Goal: Task Accomplishment & Management: Manage account settings

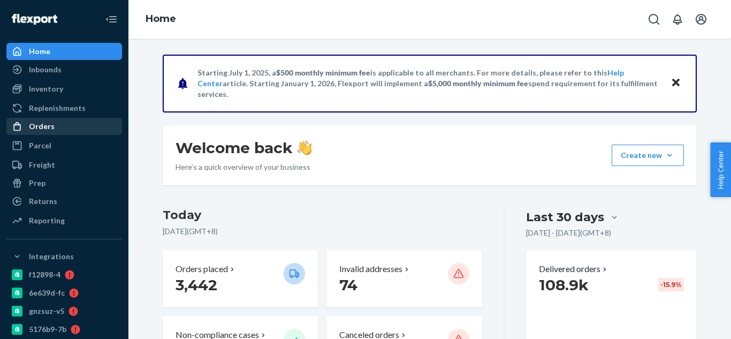
click at [56, 126] on div "Orders" at bounding box center [63, 126] width 113 height 15
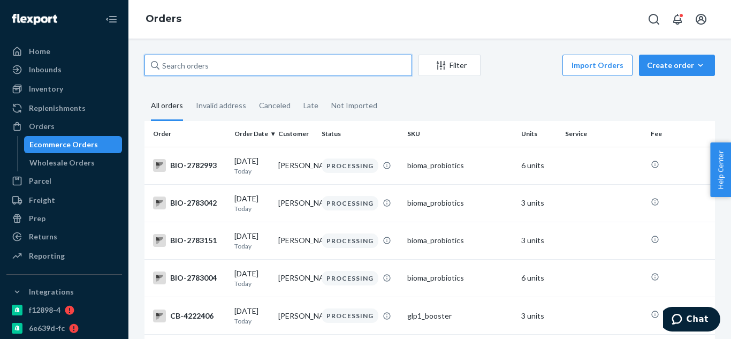
click at [188, 71] on input "text" at bounding box center [278, 65] width 268 height 21
paste input "2606277"
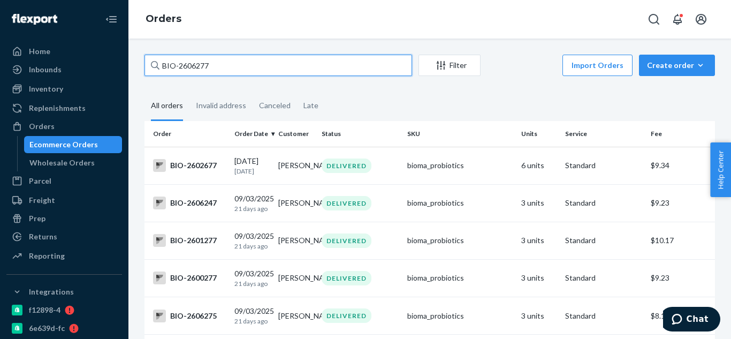
type input "BIO-2606277"
click at [340, 67] on input "BIO-2606277" at bounding box center [278, 65] width 268 height 21
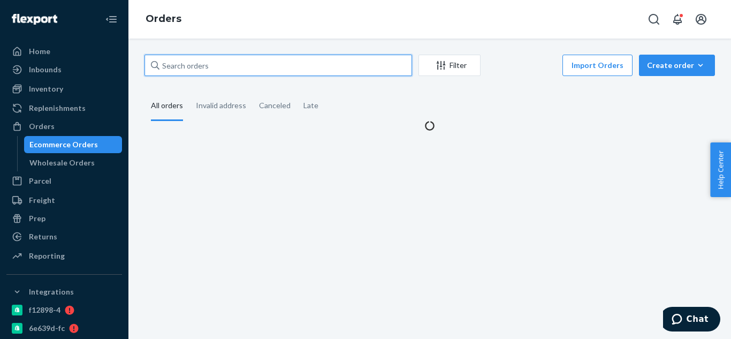
paste input "[PERSON_NAME]"
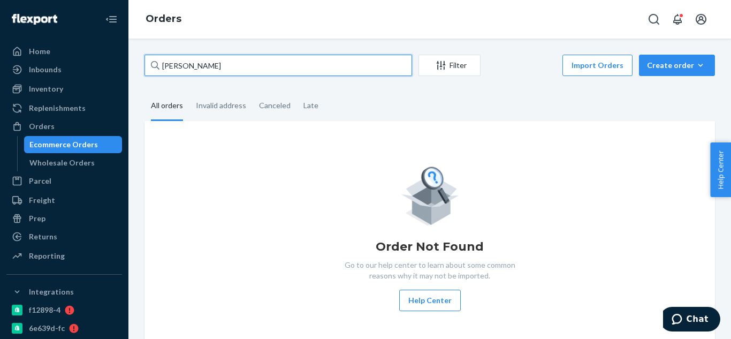
type input "[PERSON_NAME]"
click at [231, 71] on input "[PERSON_NAME]" at bounding box center [278, 65] width 268 height 21
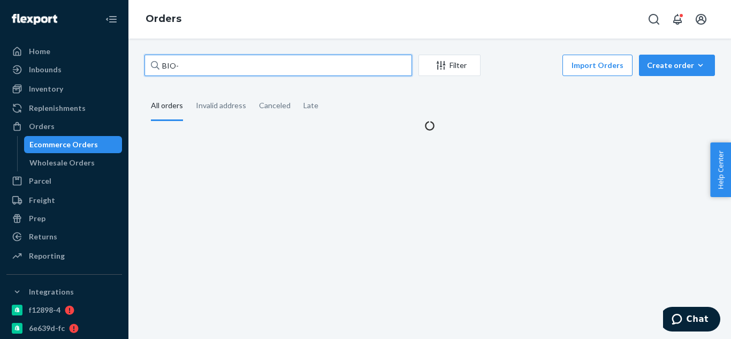
paste input "2606281"
type input "BIO-2606281"
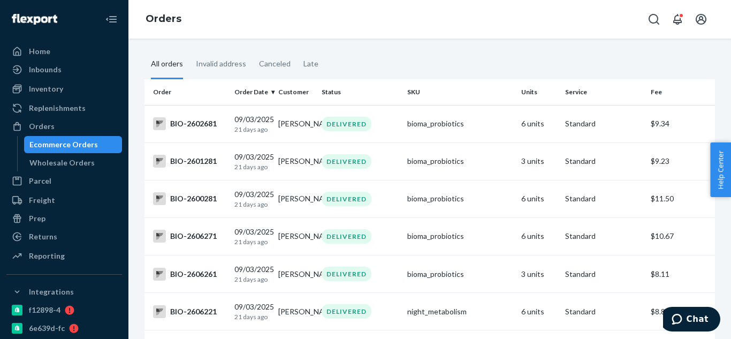
scroll to position [54, 0]
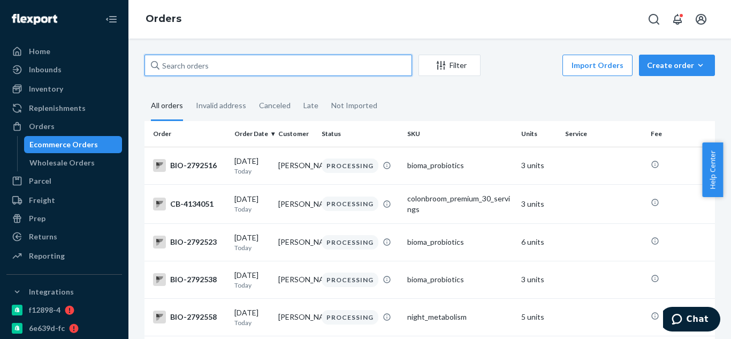
click at [281, 70] on input "text" at bounding box center [278, 65] width 268 height 21
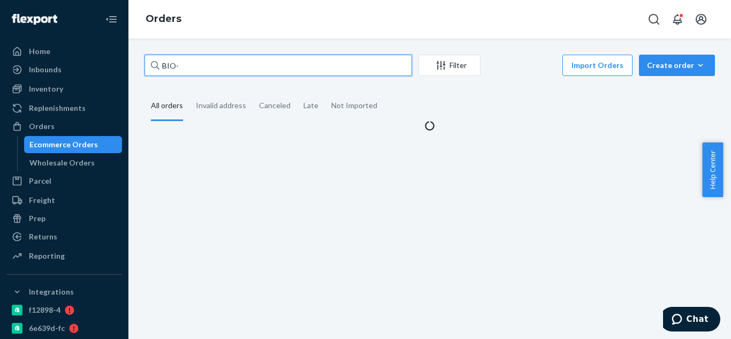
paste input "2727588"
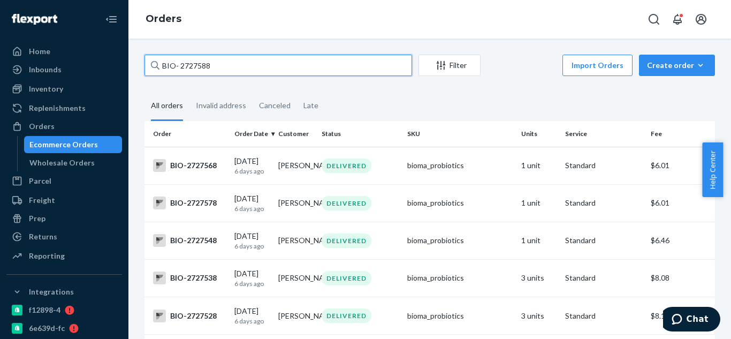
click at [180, 66] on input "BIO- 2727588" at bounding box center [278, 65] width 268 height 21
type input "BIO-2727588"
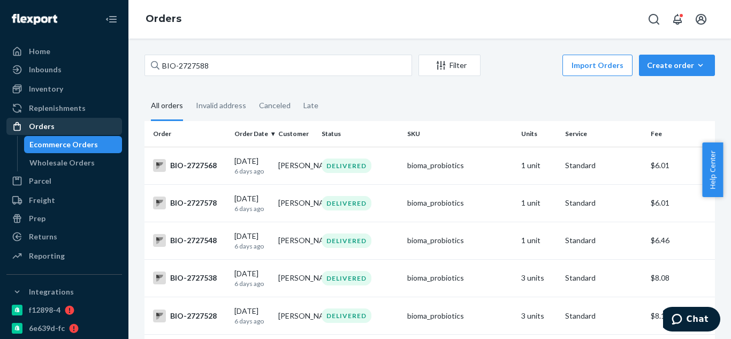
click at [50, 127] on div "Orders" at bounding box center [42, 126] width 26 height 11
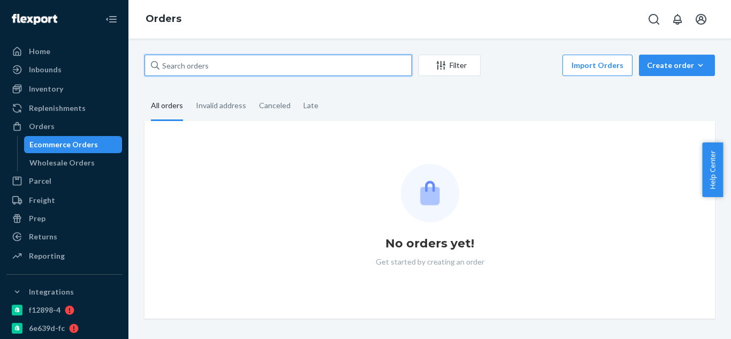
click at [211, 70] on input "text" at bounding box center [278, 65] width 268 height 21
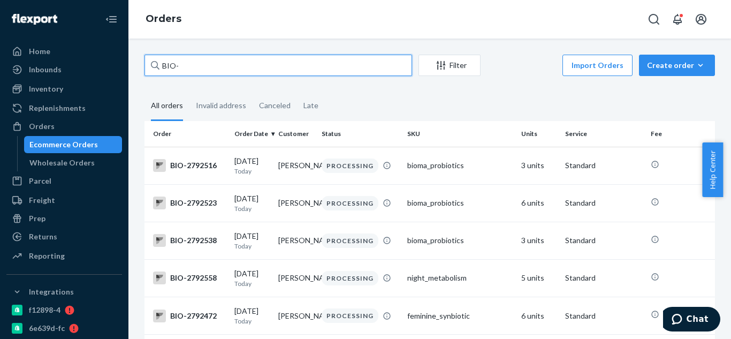
paste input "2727588"
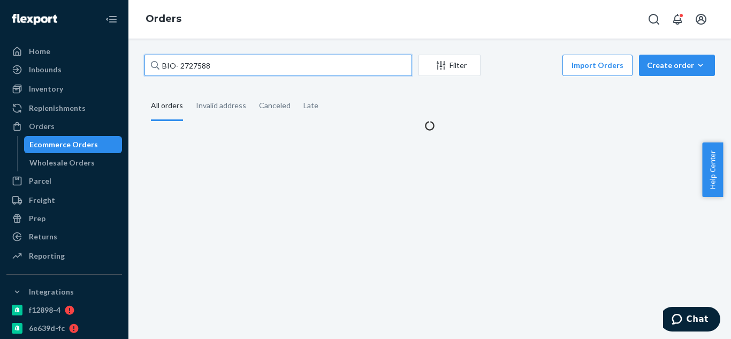
click at [179, 67] on input "BIO- 2727588" at bounding box center [278, 65] width 268 height 21
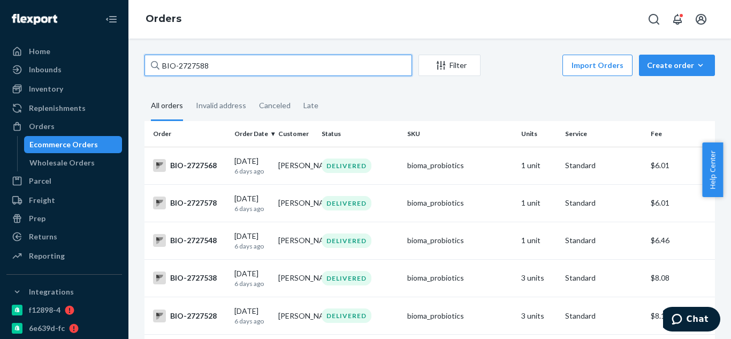
click at [269, 72] on input "BIO-2727588" at bounding box center [278, 65] width 268 height 21
paste input "2727564"
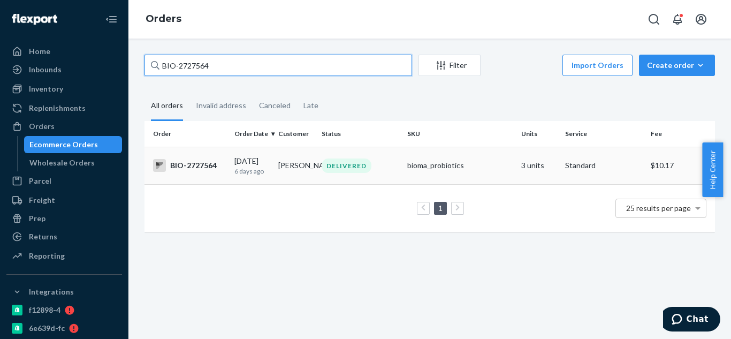
type input "BIO-2727564"
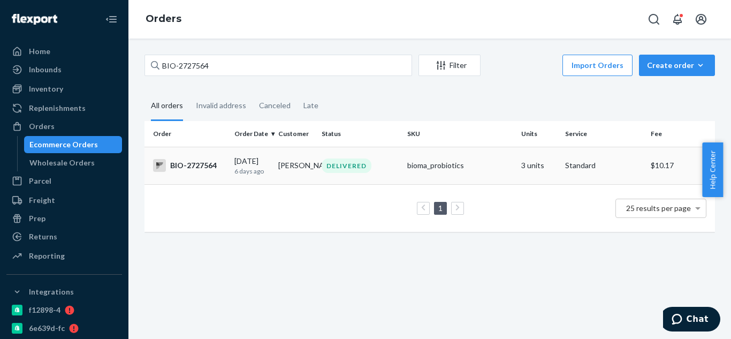
click at [214, 169] on div "BIO-2727564" at bounding box center [189, 165] width 73 height 13
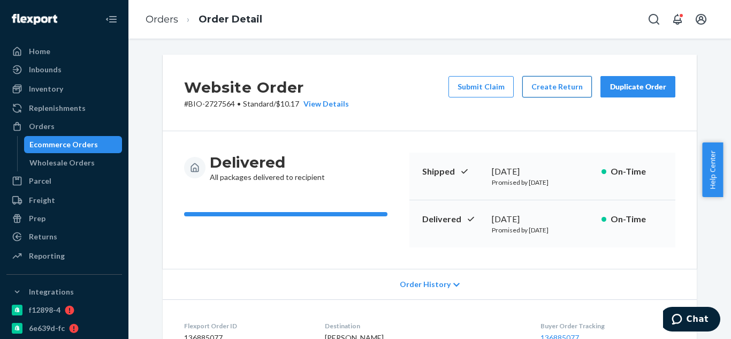
click at [547, 89] on button "Create Return" at bounding box center [557, 86] width 70 height 21
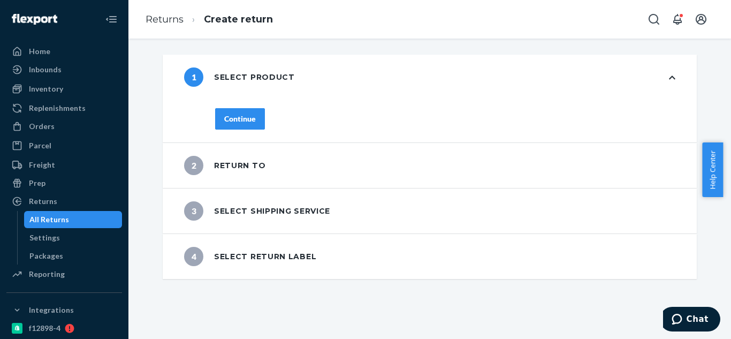
click at [249, 118] on div "Continue" at bounding box center [240, 118] width 32 height 11
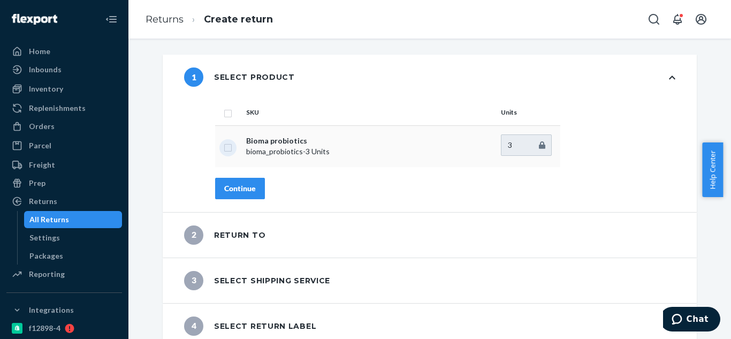
click at [226, 146] on input "checkbox" at bounding box center [228, 146] width 9 height 11
checkbox input "true"
click at [242, 183] on div "Continue" at bounding box center [240, 188] width 32 height 11
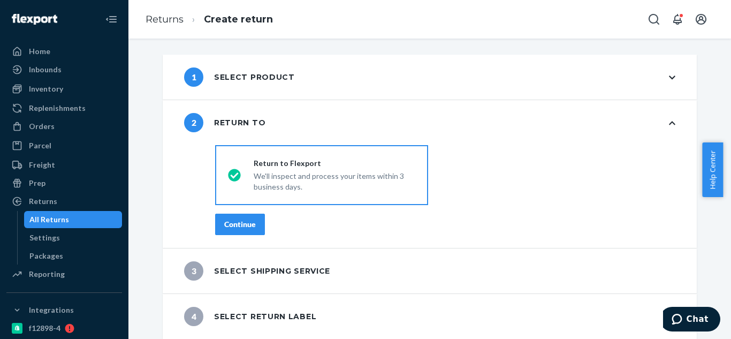
click at [240, 219] on div "Continue" at bounding box center [240, 224] width 32 height 11
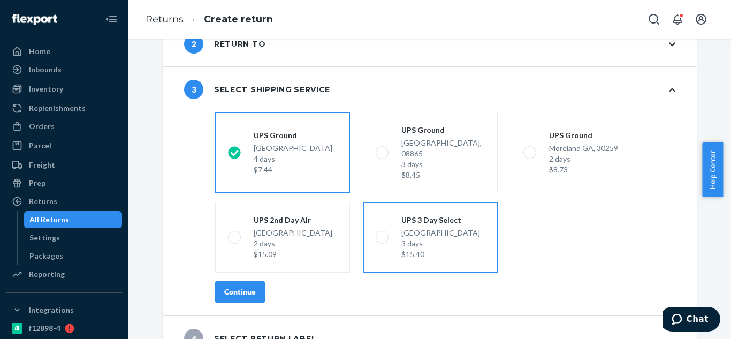
scroll to position [90, 0]
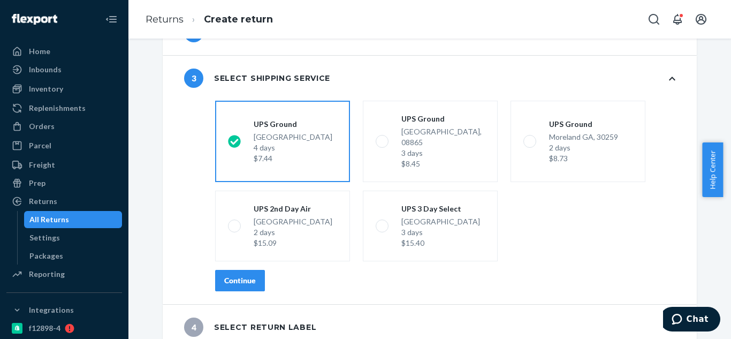
click at [245, 275] on div "Continue" at bounding box center [240, 280] width 32 height 11
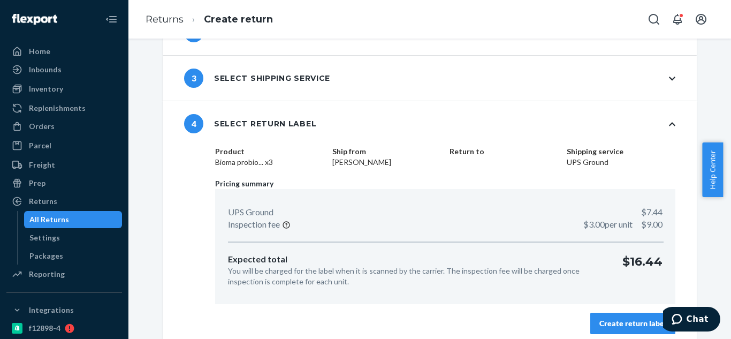
scroll to position [98, 0]
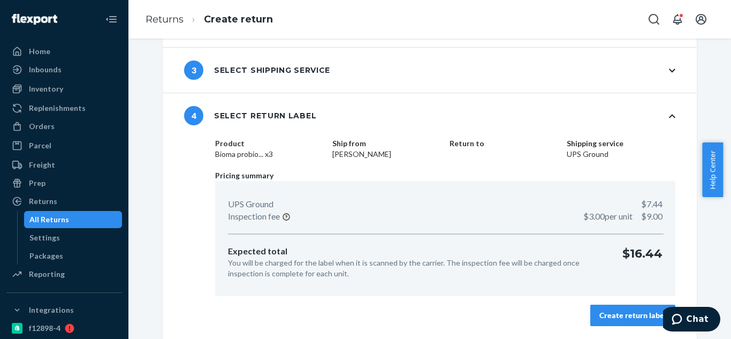
click at [620, 311] on div "Create return label" at bounding box center [632, 315] width 67 height 11
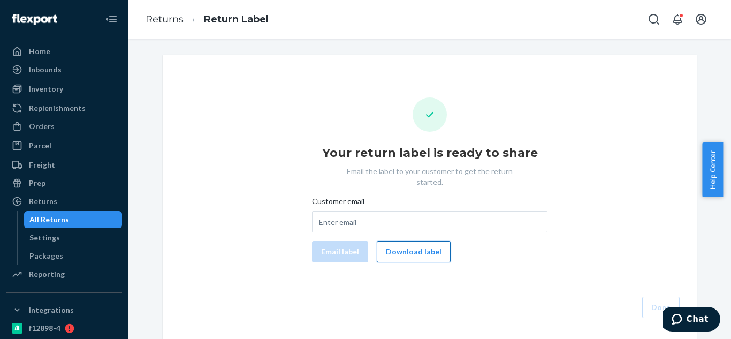
click at [397, 249] on button "Download label" at bounding box center [414, 251] width 74 height 21
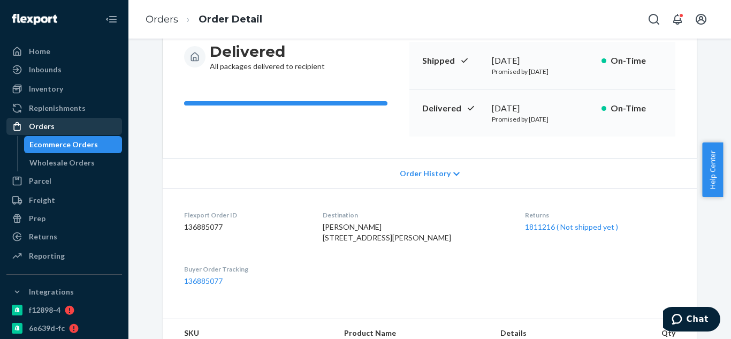
scroll to position [107, 0]
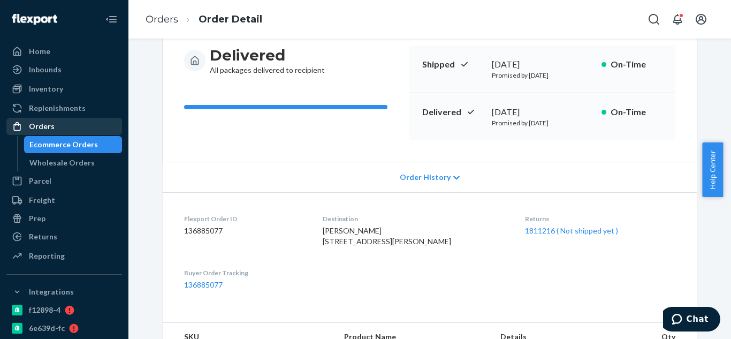
click at [52, 120] on div "Orders" at bounding box center [63, 126] width 113 height 15
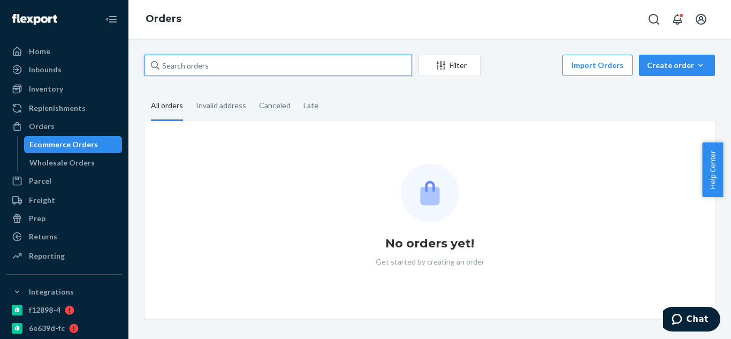
click at [246, 69] on input "text" at bounding box center [278, 65] width 268 height 21
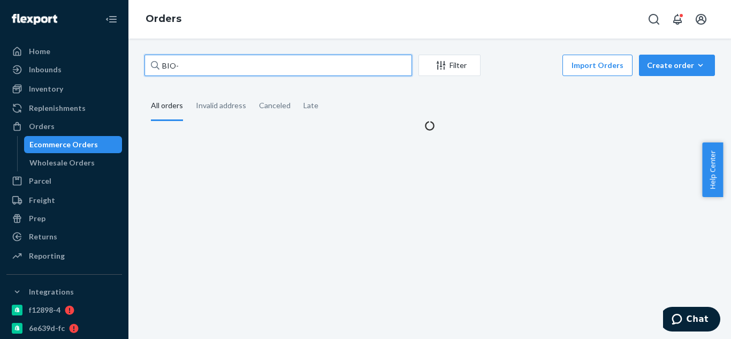
paste input "2706873"
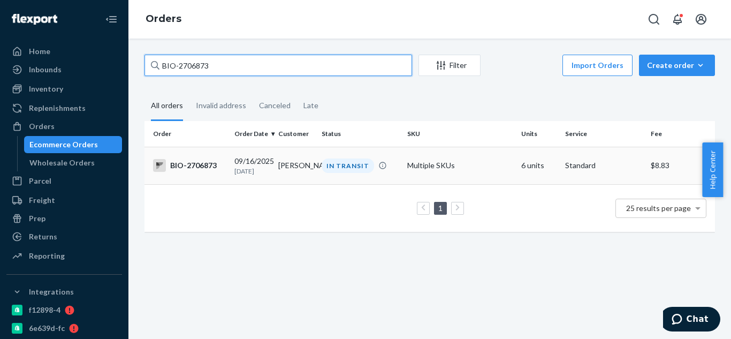
type input "BIO-2706873"
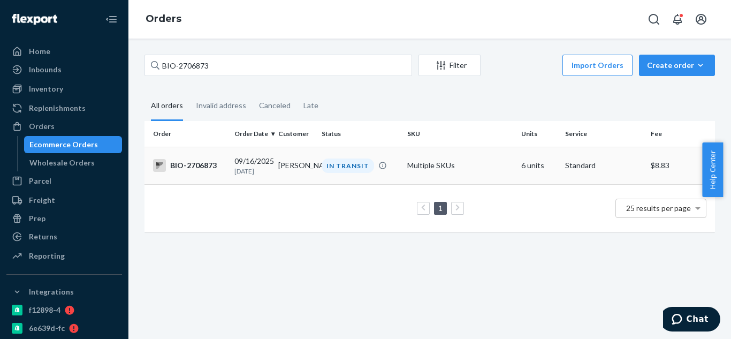
click at [211, 168] on div "BIO-2706873" at bounding box center [189, 165] width 73 height 13
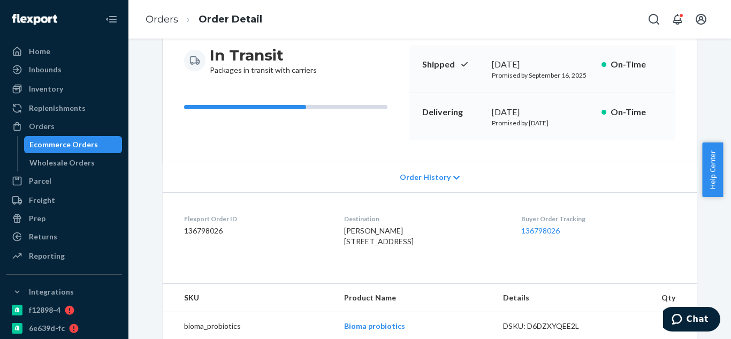
scroll to position [321, 0]
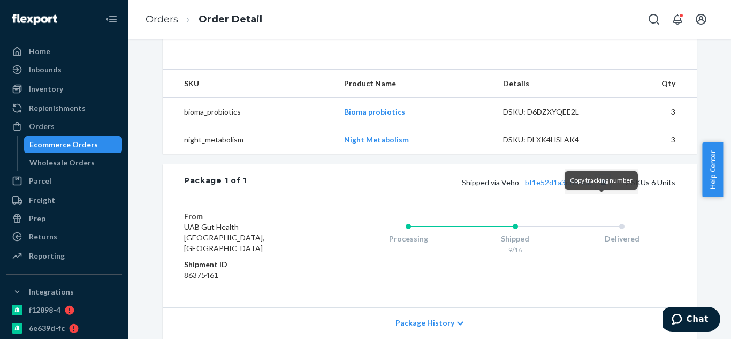
click at [602, 189] on button "Copy tracking number" at bounding box center [603, 182] width 14 height 14
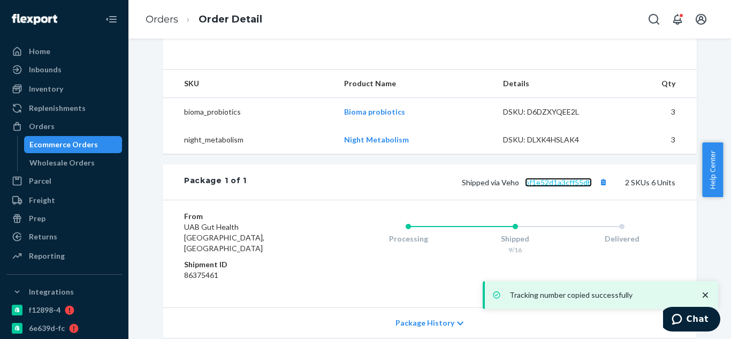
click at [566, 187] on link "bf1e52d1a3cff55db" at bounding box center [558, 182] width 67 height 9
click at [604, 189] on button "Copy tracking number" at bounding box center [603, 182] width 14 height 14
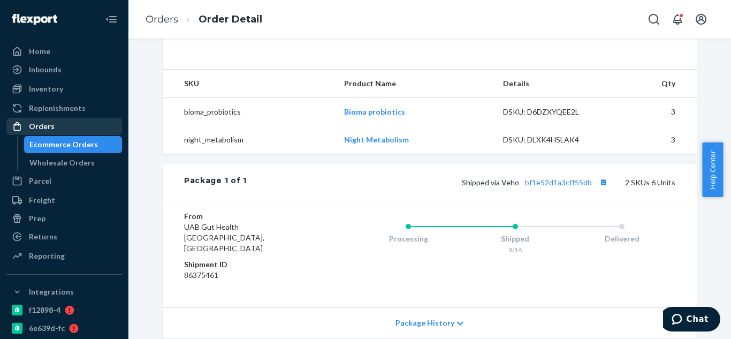
click at [37, 121] on div "Orders" at bounding box center [42, 126] width 26 height 11
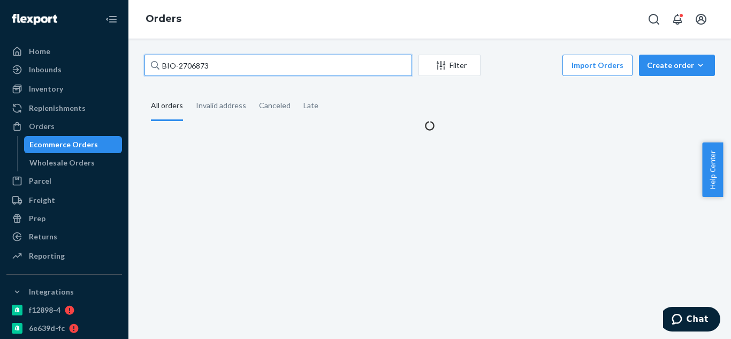
click at [234, 72] on input "BIO-2706873" at bounding box center [278, 65] width 268 height 21
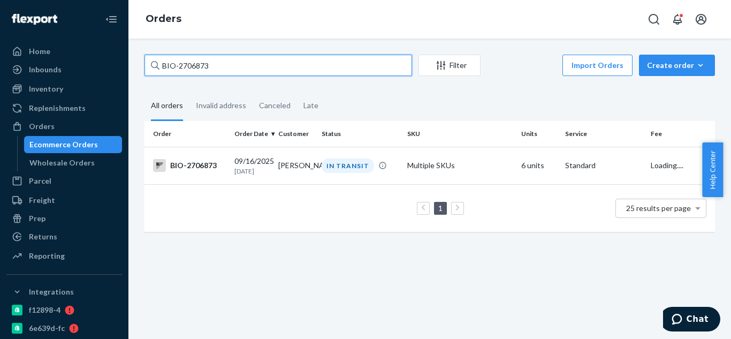
click at [234, 72] on input "BIO-2706873" at bounding box center [278, 65] width 268 height 21
paste input "2776313"
click at [313, 66] on input "BIO-2776313" at bounding box center [278, 65] width 268 height 21
paste input "2776313"
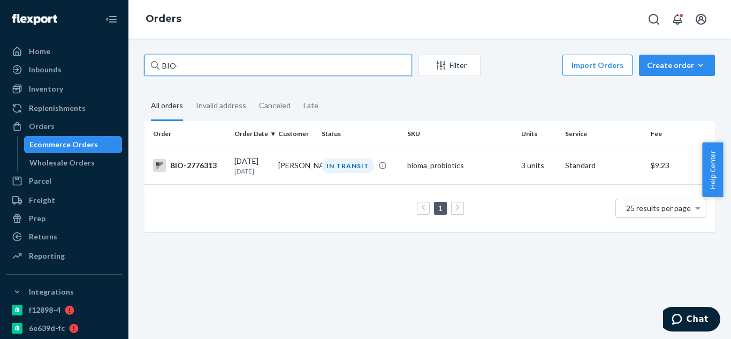
type input "BIO-2776313"
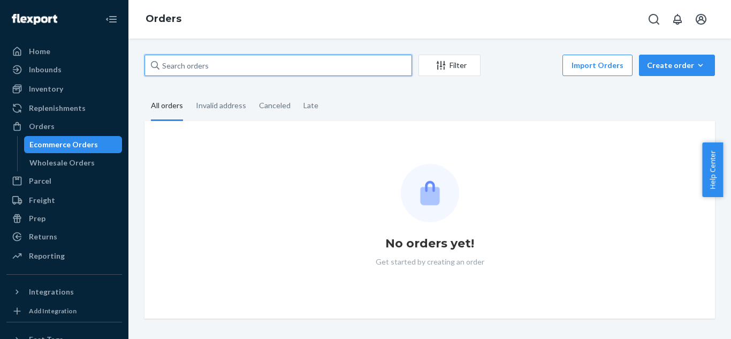
click at [247, 62] on input "text" at bounding box center [278, 65] width 268 height 21
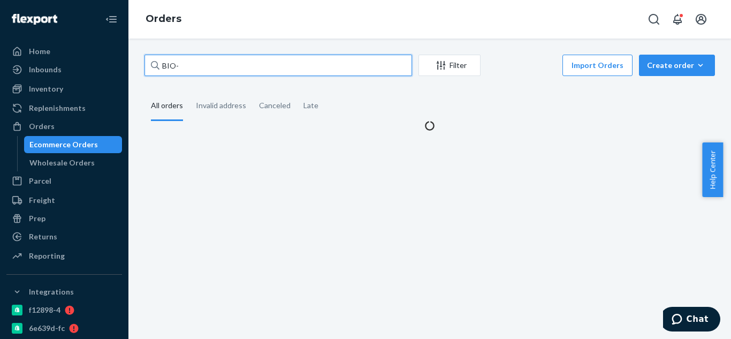
paste input "2776313"
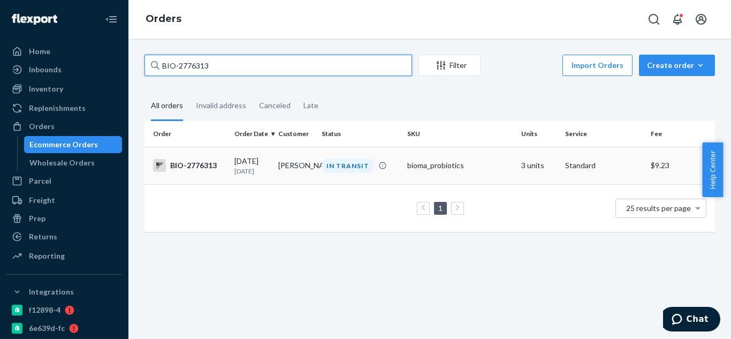
type input "BIO-2776313"
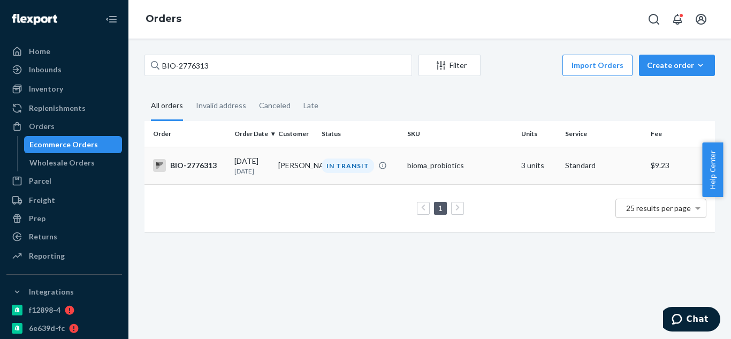
click at [208, 172] on div "BIO-2776313" at bounding box center [189, 165] width 73 height 13
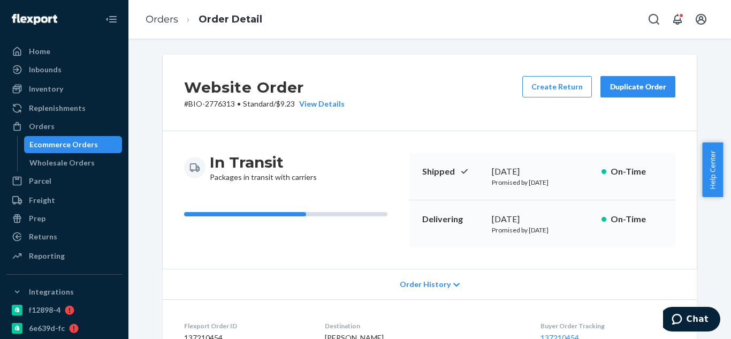
scroll to position [214, 0]
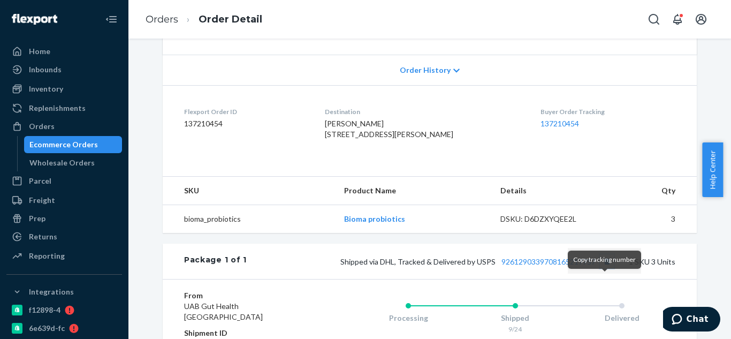
click at [600, 268] on button "Copy tracking number" at bounding box center [607, 261] width 14 height 14
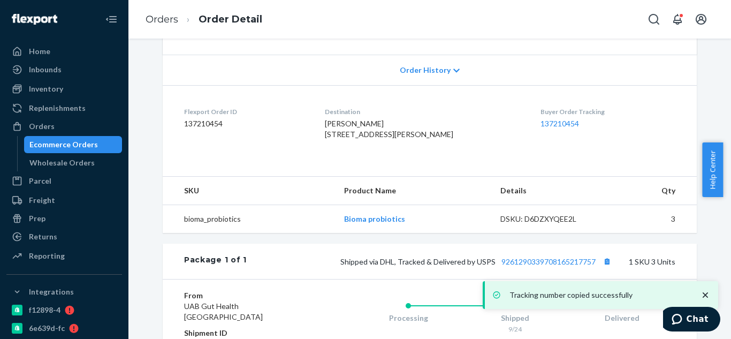
click at [568, 285] on div "Tracking number copied successfully" at bounding box center [600, 295] width 235 height 28
click at [706, 295] on icon "close toast" at bounding box center [705, 294] width 5 height 5
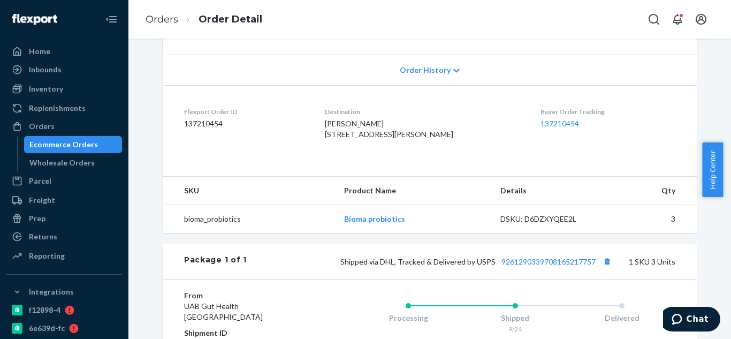
click at [557, 287] on div "Tracking number copied successfully Home Inbounds Shipping Plans Problems Inven…" at bounding box center [365, 169] width 731 height 339
click at [557, 266] on link "9261290339708165217757" at bounding box center [548, 261] width 94 height 9
click at [25, 130] on div at bounding box center [20, 126] width 17 height 11
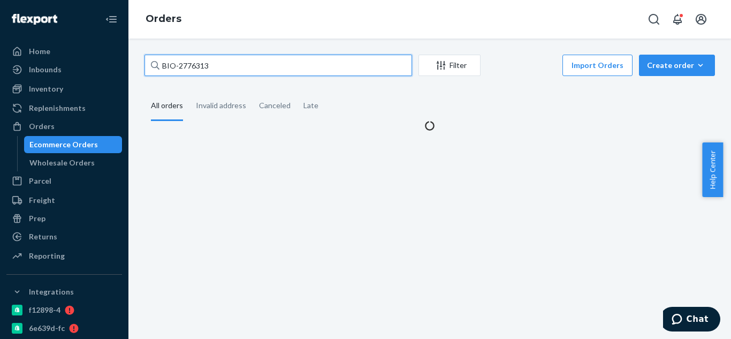
click at [255, 67] on input "BIO-2776313" at bounding box center [278, 65] width 268 height 21
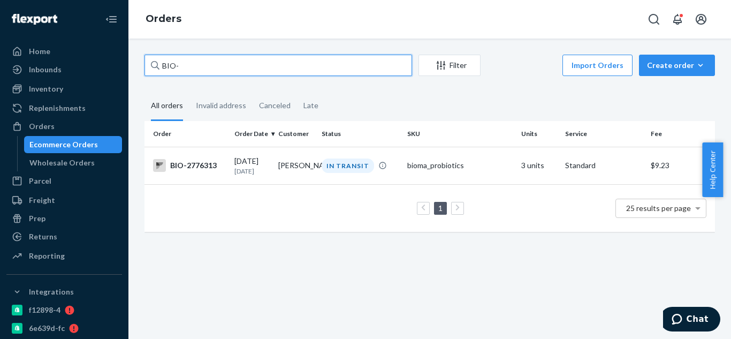
paste input "2777564"
type input "BIO-2777564"
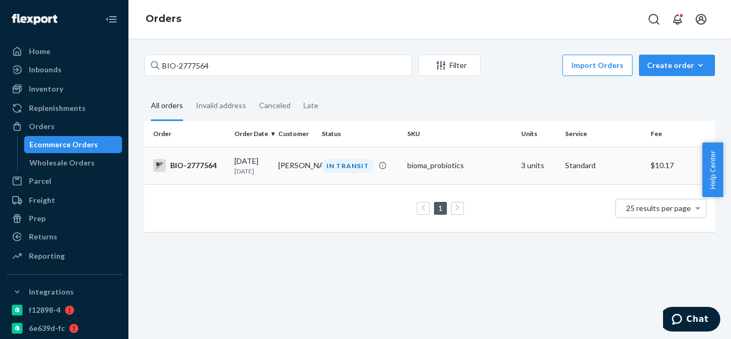
click at [192, 175] on td "BIO-2777564" at bounding box center [187, 165] width 86 height 37
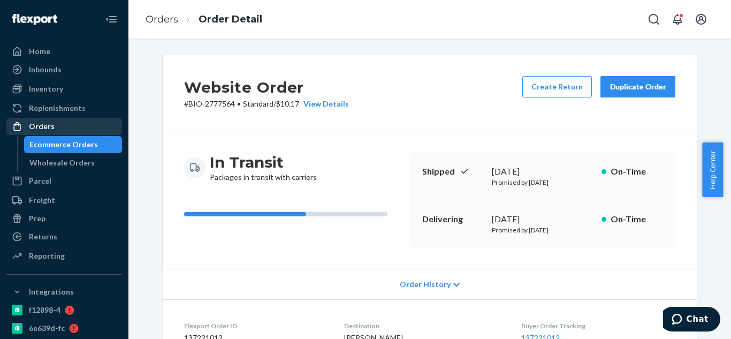
click at [54, 132] on div "Orders" at bounding box center [63, 126] width 113 height 15
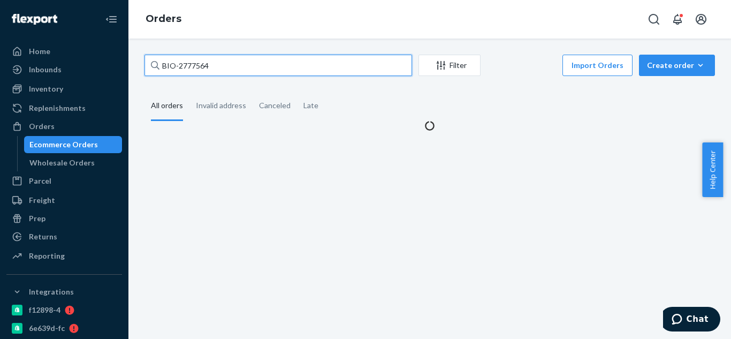
click at [276, 70] on input "BIO-2777564" at bounding box center [278, 65] width 268 height 21
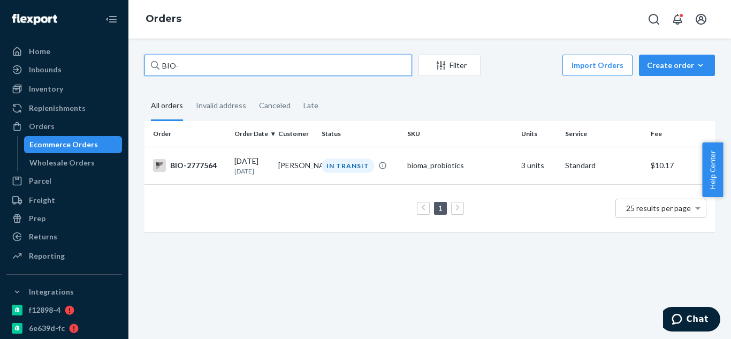
paste input "2706376"
type input "BIO-2706376"
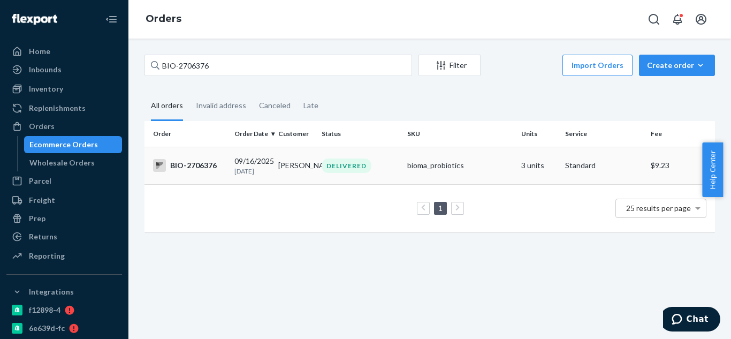
click at [216, 166] on div "BIO-2706376" at bounding box center [189, 165] width 73 height 13
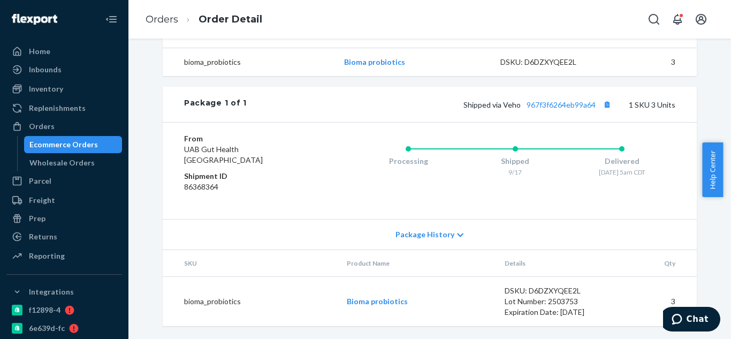
scroll to position [375, 0]
click at [604, 111] on button "Copy tracking number" at bounding box center [607, 104] width 14 height 14
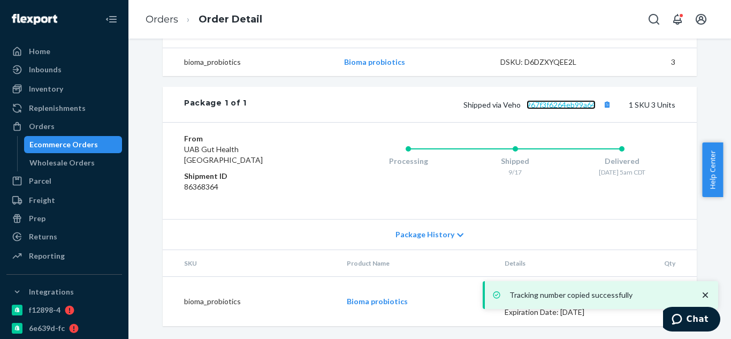
drag, startPoint x: 565, startPoint y: 120, endPoint x: 572, endPoint y: 119, distance: 7.0
click at [565, 109] on link "967f3f6264eb99a64" at bounding box center [561, 104] width 69 height 9
click at [604, 111] on button "Copy tracking number" at bounding box center [607, 104] width 14 height 14
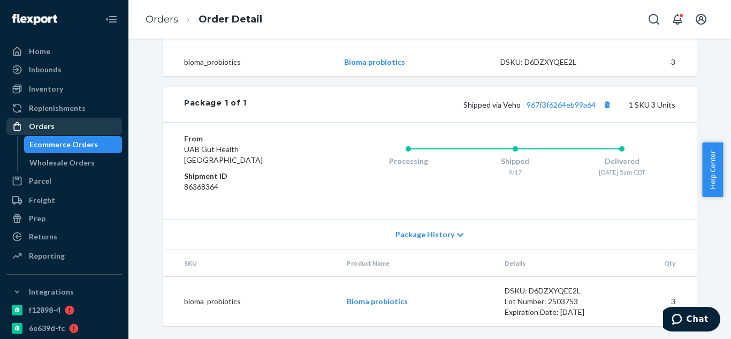
click at [67, 131] on div "Orders" at bounding box center [63, 126] width 113 height 15
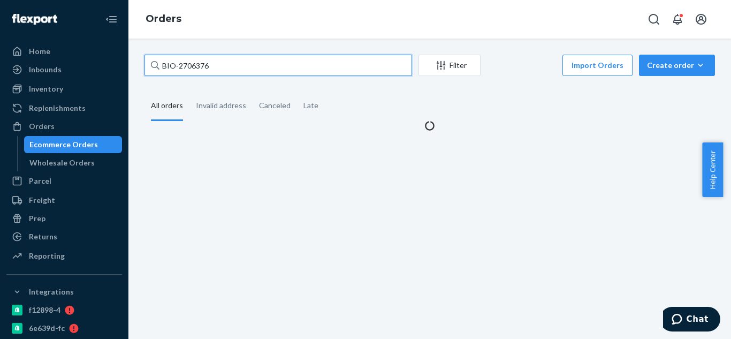
click at [269, 69] on input "BIO-2706376" at bounding box center [278, 65] width 268 height 21
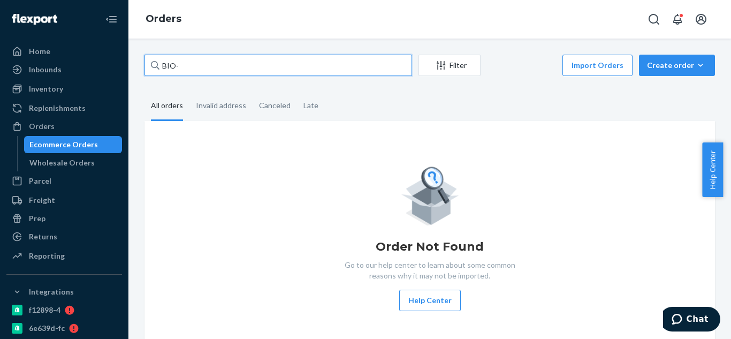
paste input "2563691"
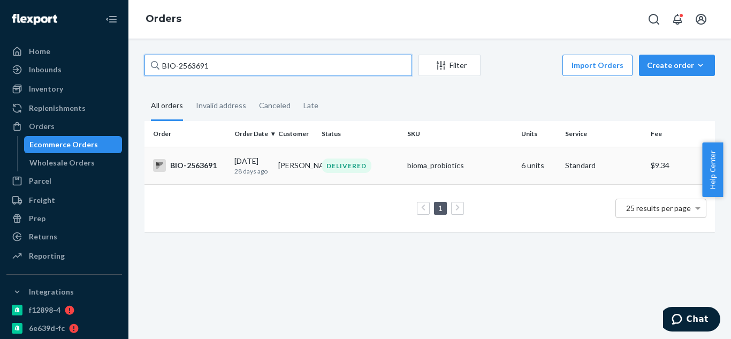
type input "BIO-2563691"
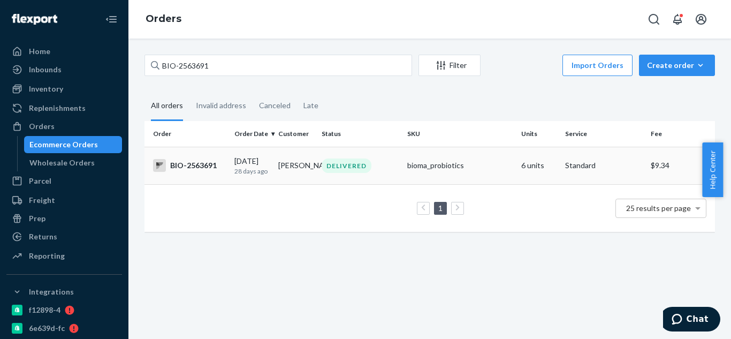
click at [184, 172] on div "BIO-2563691" at bounding box center [189, 165] width 73 height 13
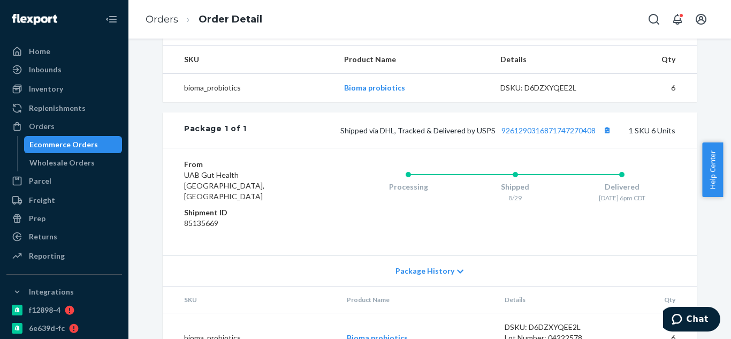
scroll to position [375, 0]
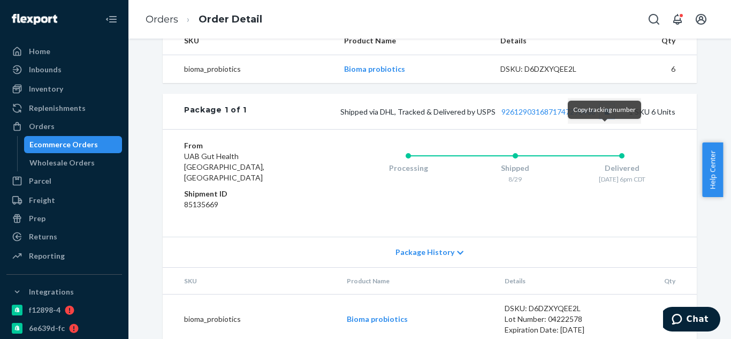
click at [605, 118] on button "Copy tracking number" at bounding box center [607, 111] width 14 height 14
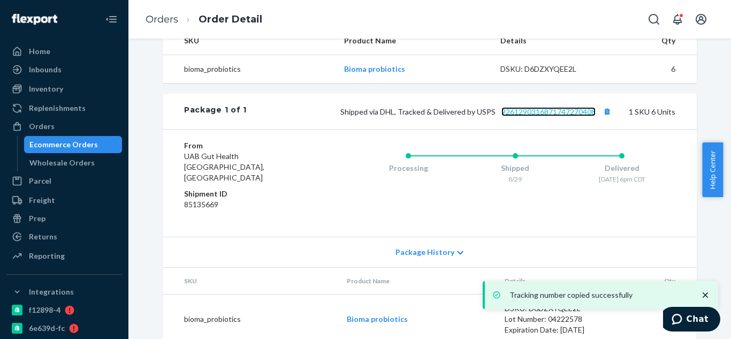
click at [557, 116] on link "9261290316871747270408" at bounding box center [548, 111] width 94 height 9
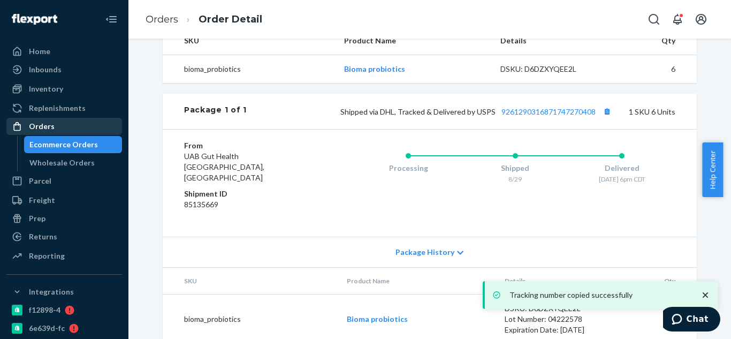
click at [66, 127] on div "Orders" at bounding box center [63, 126] width 113 height 15
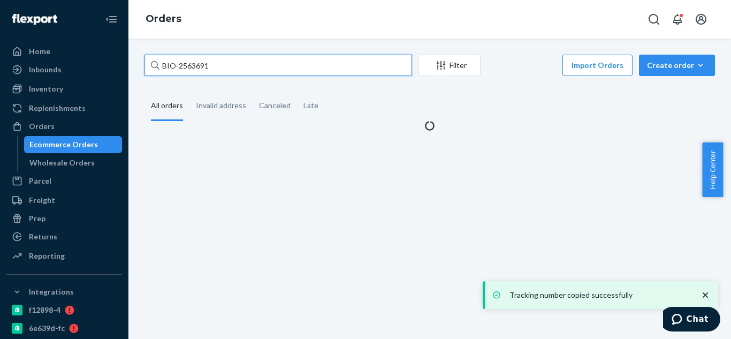
click at [317, 67] on input "BIO-2563691" at bounding box center [278, 65] width 268 height 21
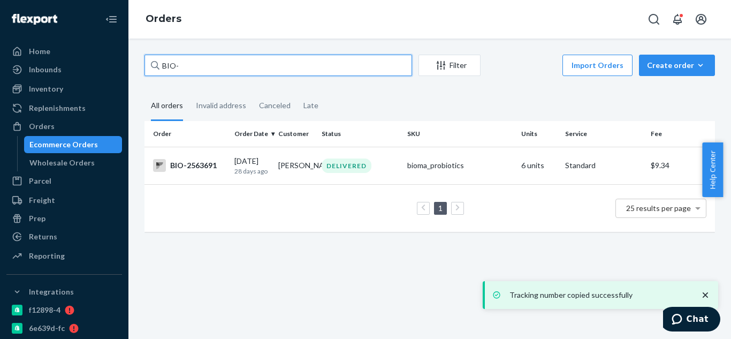
paste input "2628808"
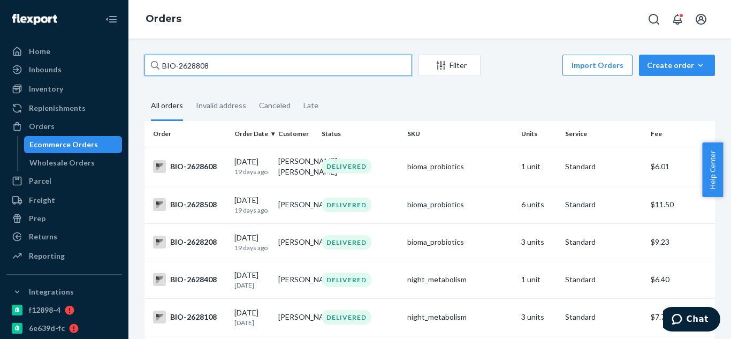
click at [255, 68] on input "BIO-2628808" at bounding box center [278, 65] width 268 height 21
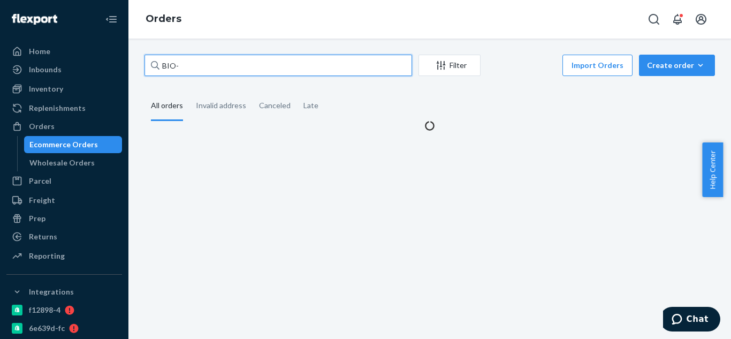
paste input "2628808"
type input "BIO-2628808"
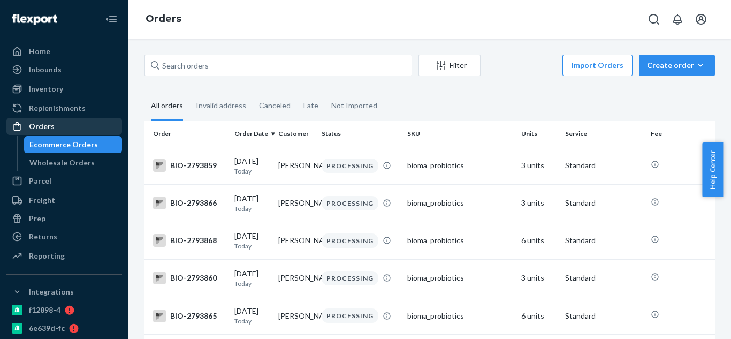
click at [45, 128] on div "Orders" at bounding box center [42, 126] width 26 height 11
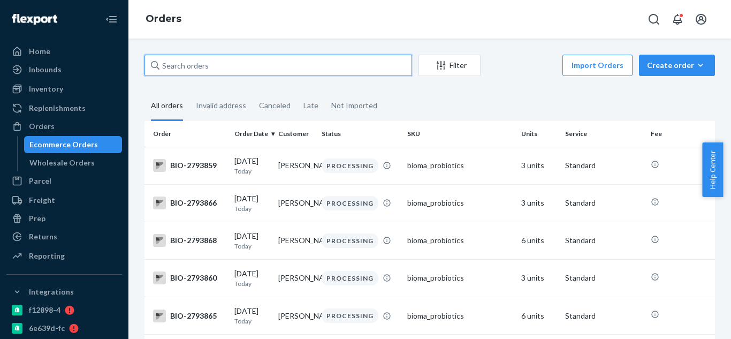
click at [241, 66] on input "text" at bounding box center [278, 65] width 268 height 21
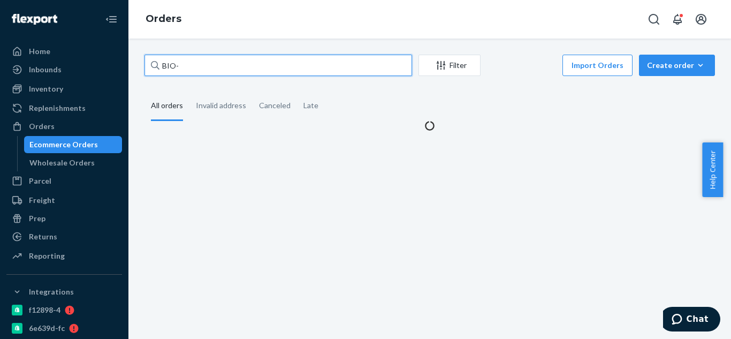
paste input "2628808"
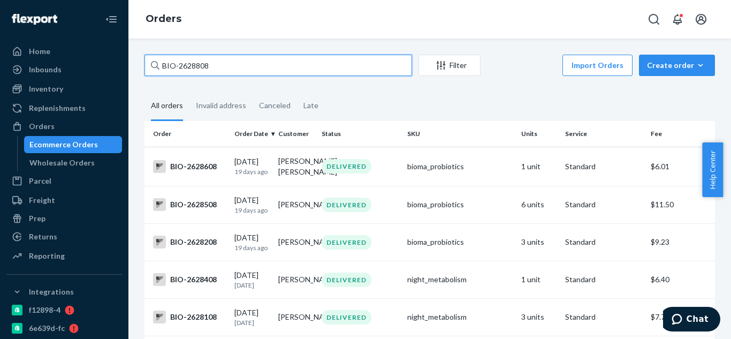
click at [271, 71] on input "BIO-2628808" at bounding box center [278, 65] width 268 height 21
paste input "2643974"
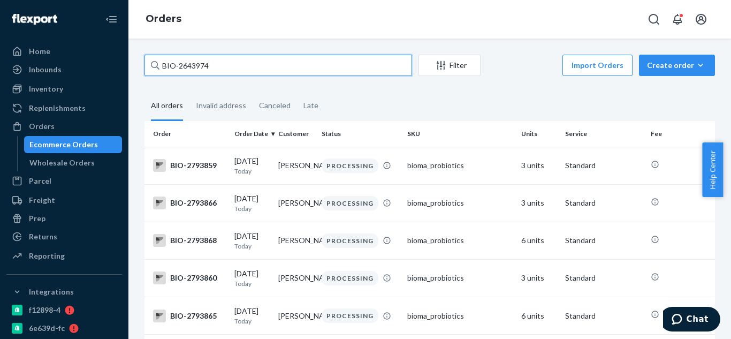
click at [257, 67] on input "BIO-2643974" at bounding box center [278, 65] width 268 height 21
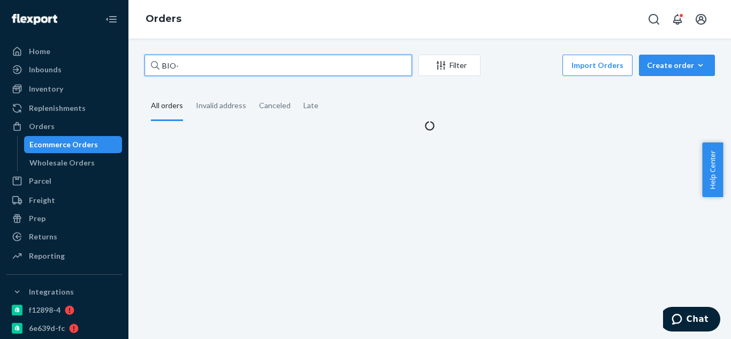
paste input "2643974"
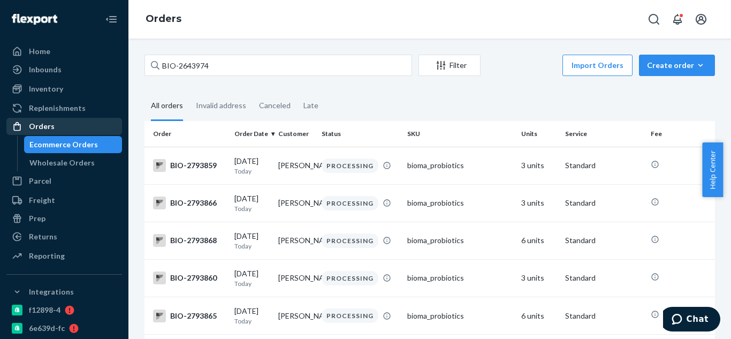
click at [60, 126] on div "Orders" at bounding box center [63, 126] width 113 height 15
click at [78, 126] on div "Orders" at bounding box center [63, 126] width 113 height 15
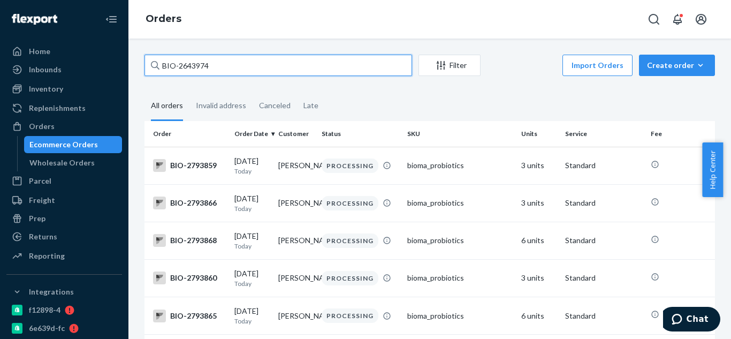
click at [276, 70] on input "BIO-2643974" at bounding box center [278, 65] width 268 height 21
paste input "2643974"
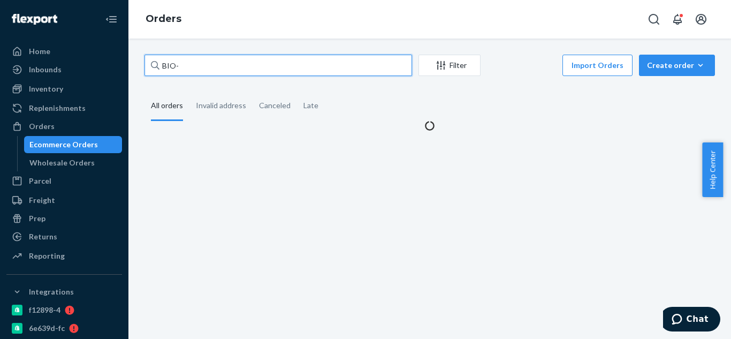
type input "BIO-2643974"
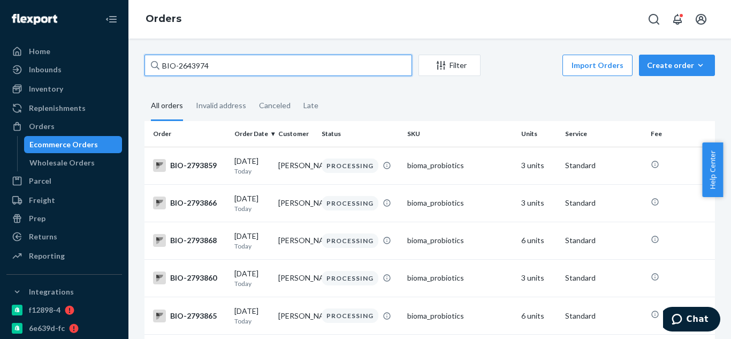
click at [227, 64] on input "BIO-2643974" at bounding box center [278, 65] width 268 height 21
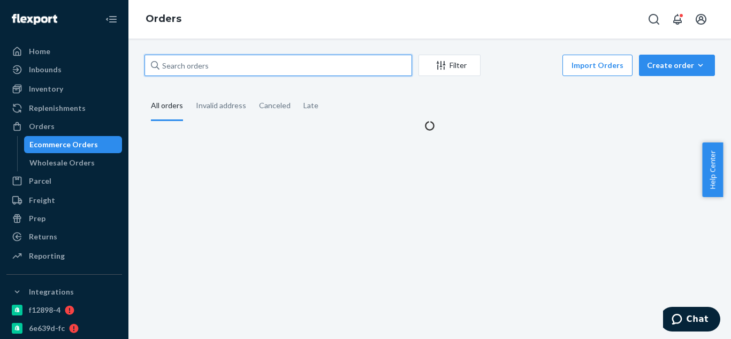
paste input "[PERSON_NAME]"
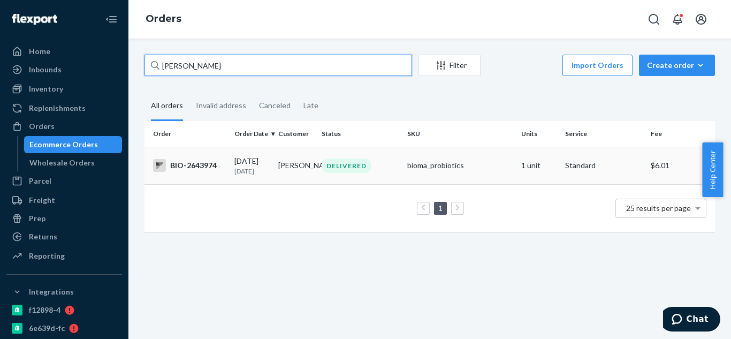
type input "[PERSON_NAME]"
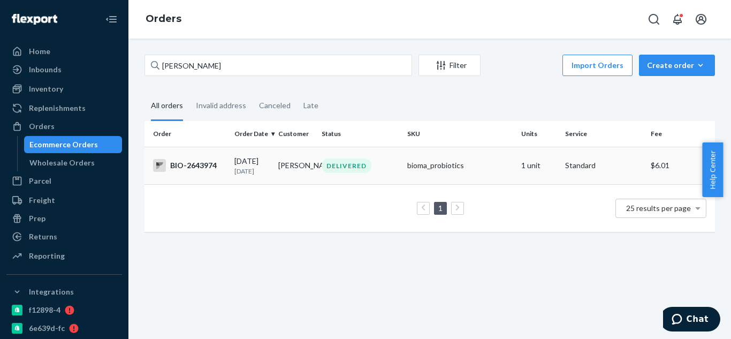
click at [199, 169] on div "BIO-2643974" at bounding box center [189, 165] width 73 height 13
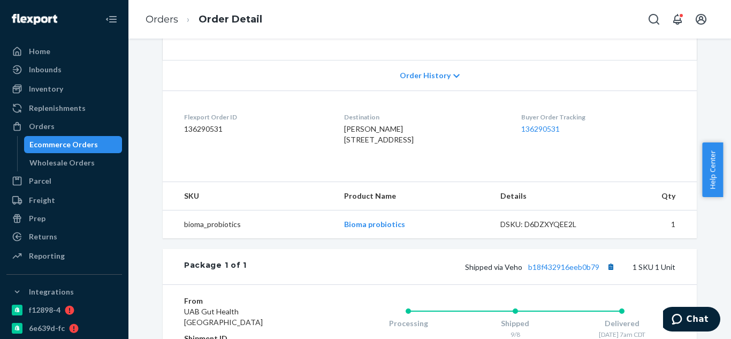
scroll to position [268, 0]
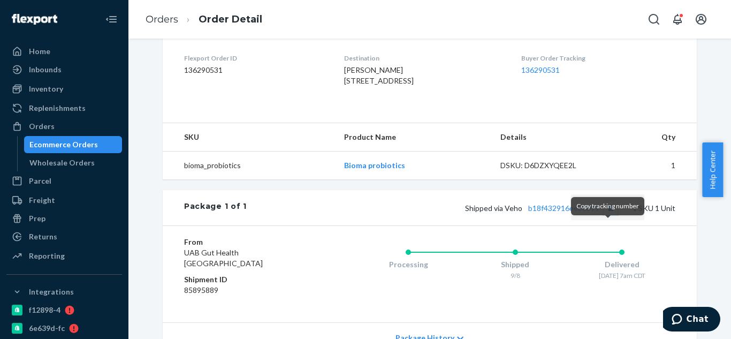
click at [609, 215] on button "Copy tracking number" at bounding box center [611, 208] width 14 height 14
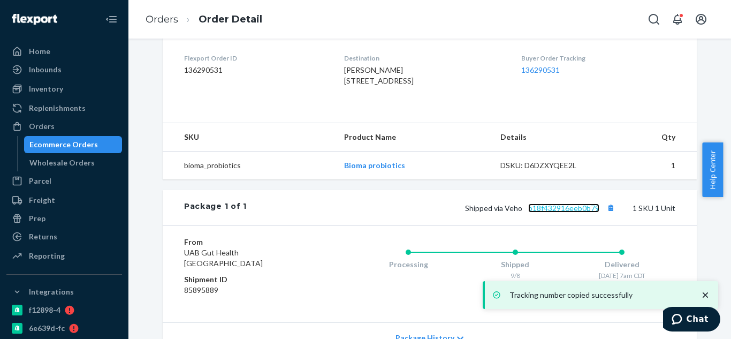
click at [576, 212] on link "b18f432916eeb0b79" at bounding box center [563, 207] width 71 height 9
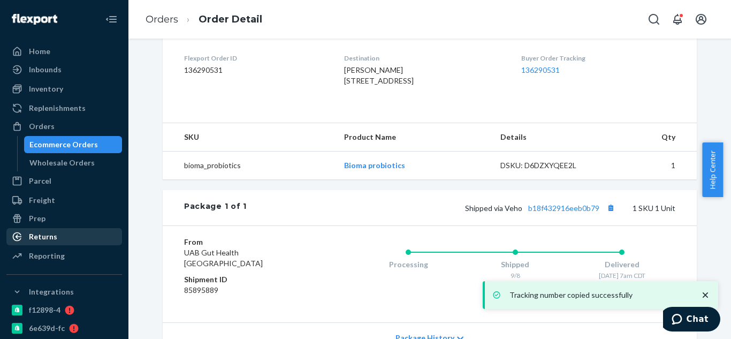
click at [65, 239] on div "Returns" at bounding box center [63, 236] width 113 height 15
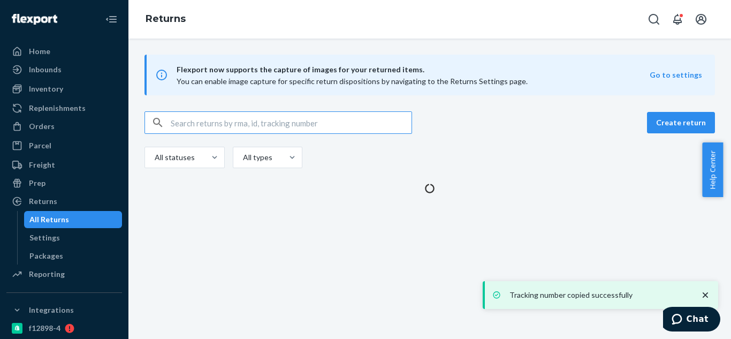
click at [240, 124] on input "text" at bounding box center [291, 122] width 241 height 21
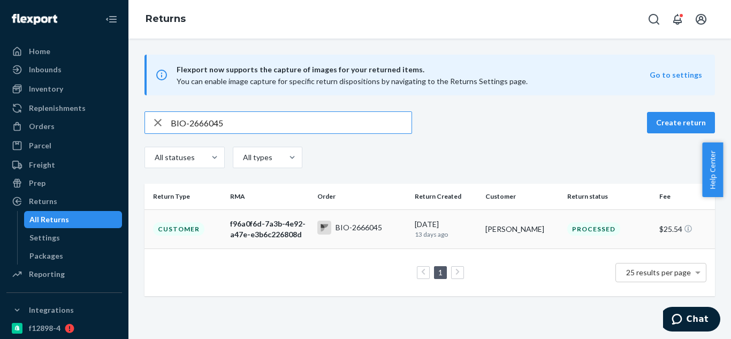
type input "BIO-2666045"
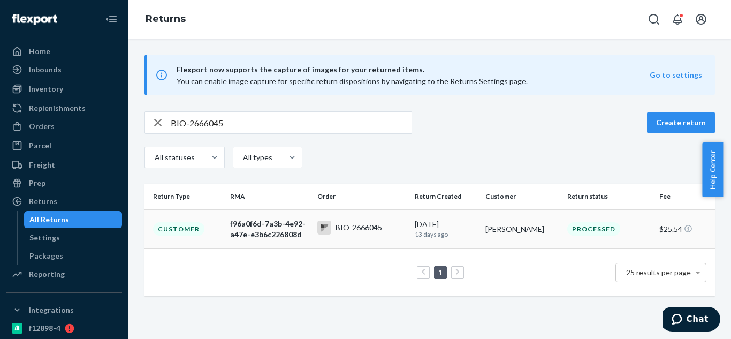
click at [188, 231] on div "Customer" at bounding box center [178, 228] width 51 height 13
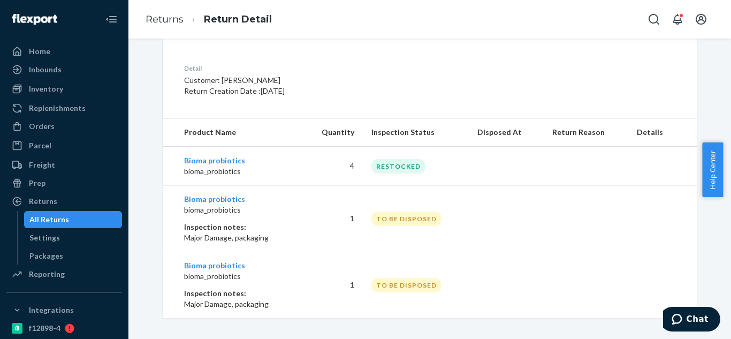
scroll to position [278, 0]
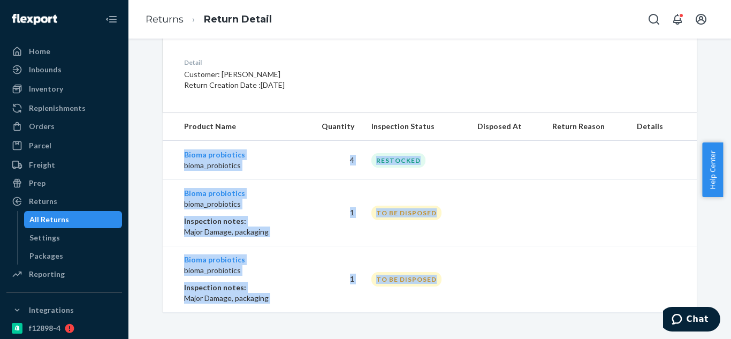
drag, startPoint x: 173, startPoint y: 147, endPoint x: 466, endPoint y: 278, distance: 321.0
click at [466, 278] on tbody "Bioma probiotics bioma_probiotics 4 RESTOCKED Bioma probiotics bioma_probiotics…" at bounding box center [430, 227] width 534 height 172
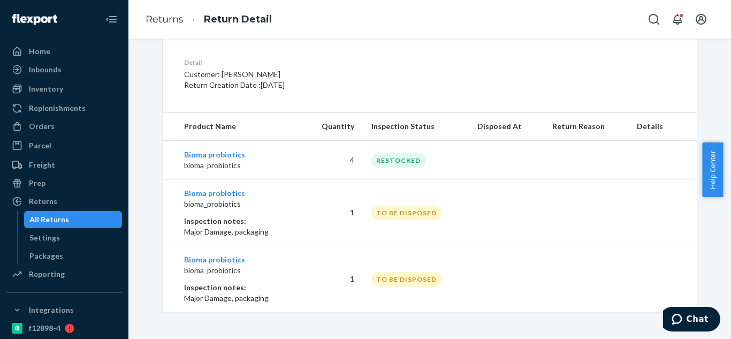
click at [423, 67] on div "Detail Customer: [PERSON_NAME] Return Creation Date : [DATE]" at bounding box center [332, 74] width 296 height 33
